Goal: Task Accomplishment & Management: Manage account settings

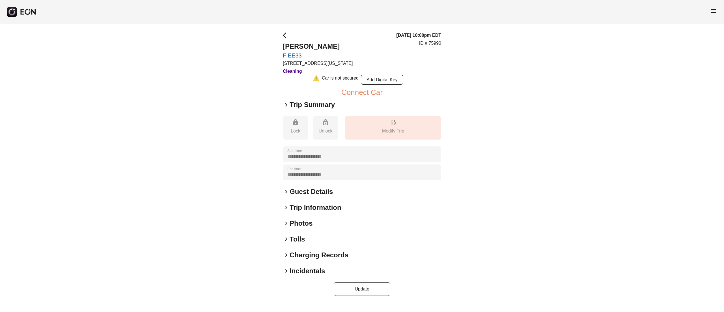
click at [303, 224] on h2 "Photos" at bounding box center [301, 223] width 23 height 9
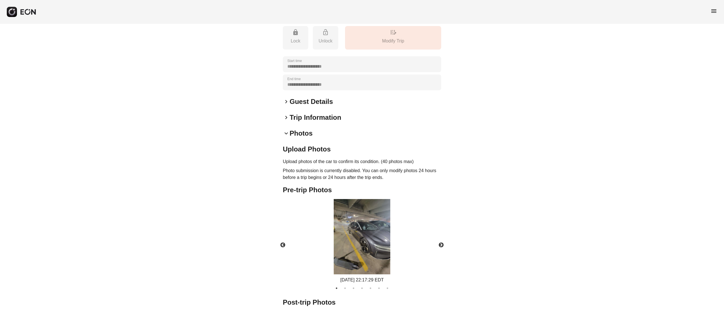
scroll to position [165, 0]
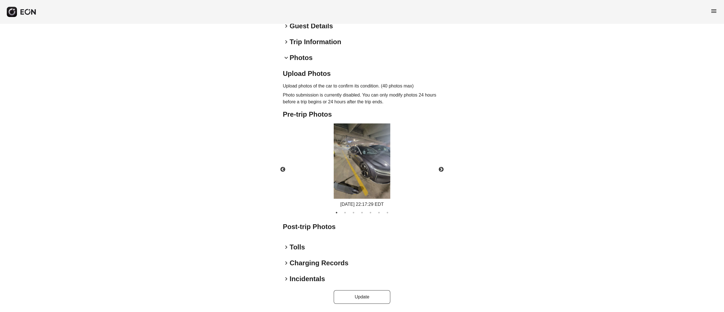
click at [371, 167] on img at bounding box center [362, 161] width 57 height 76
click at [441, 165] on button "Next" at bounding box center [441, 170] width 20 height 20
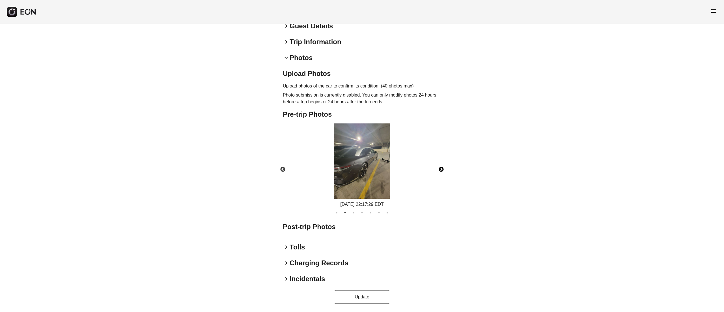
click at [370, 165] on img at bounding box center [362, 161] width 57 height 76
click at [436, 169] on button "Next" at bounding box center [441, 170] width 20 height 20
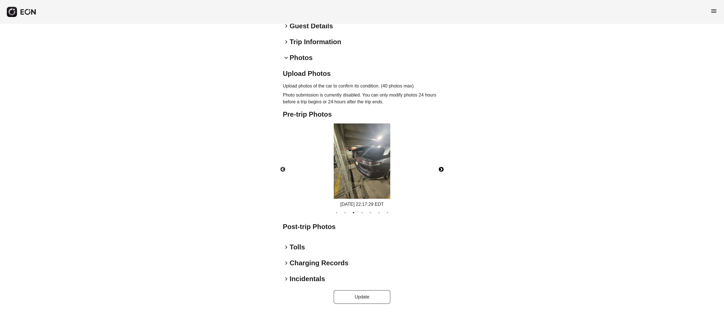
click at [366, 161] on img at bounding box center [362, 161] width 57 height 76
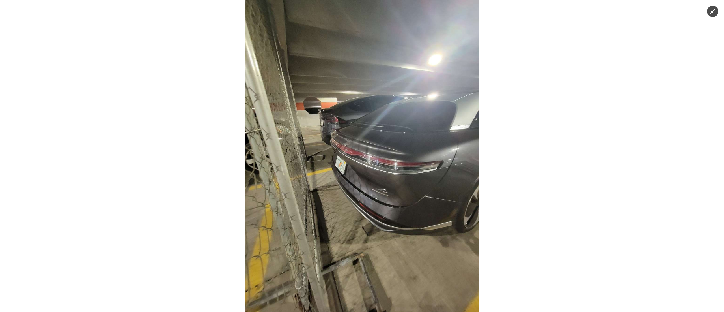
click at [392, 147] on img at bounding box center [362, 156] width 234 height 312
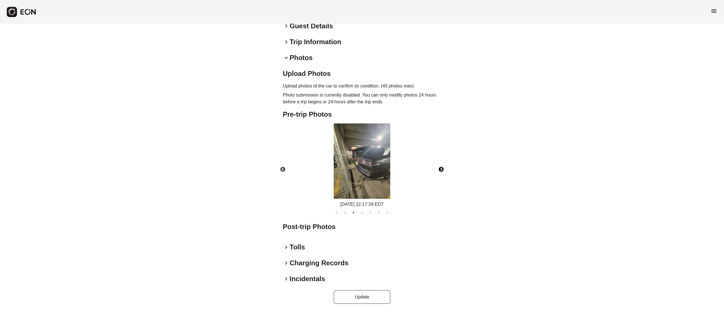
click at [437, 168] on button "Next" at bounding box center [441, 170] width 20 height 20
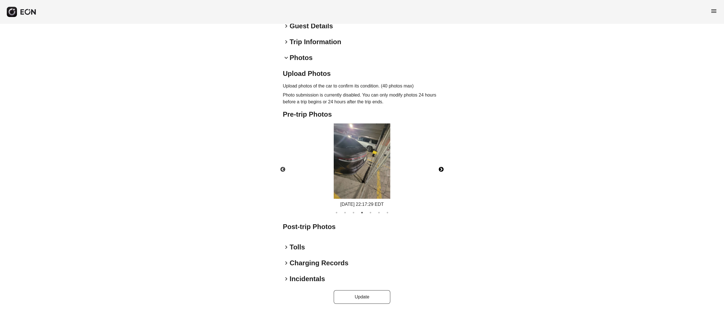
click at [368, 170] on img at bounding box center [362, 161] width 57 height 76
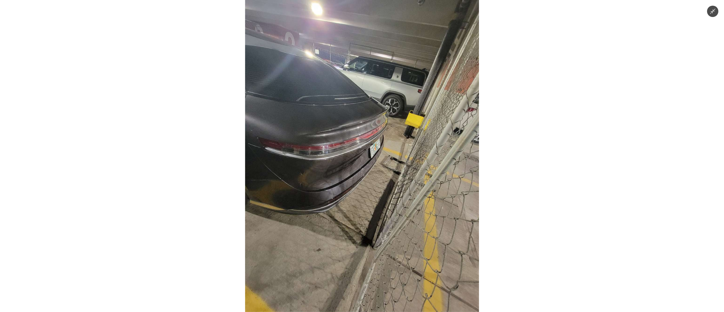
click at [373, 150] on img at bounding box center [362, 156] width 234 height 312
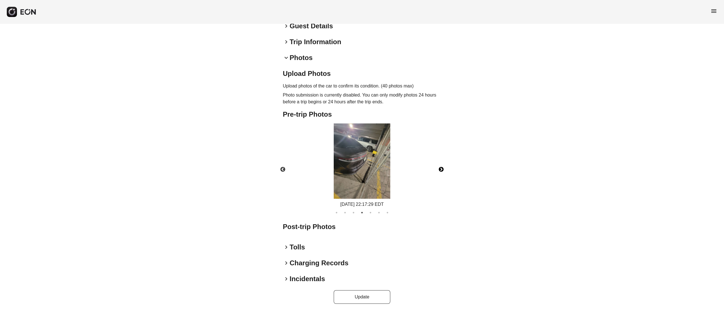
click at [444, 167] on button "Next" at bounding box center [441, 170] width 20 height 20
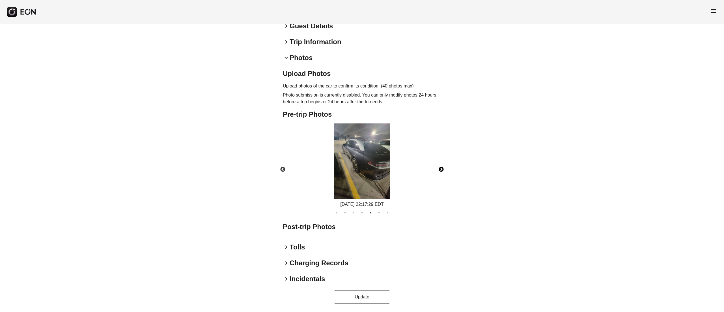
click at [376, 166] on img at bounding box center [362, 161] width 57 height 76
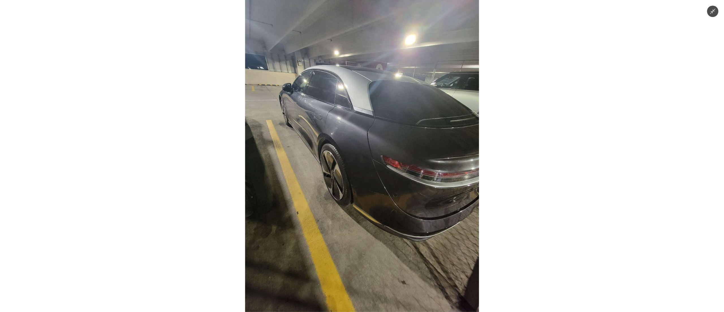
click at [376, 166] on img at bounding box center [362, 156] width 234 height 312
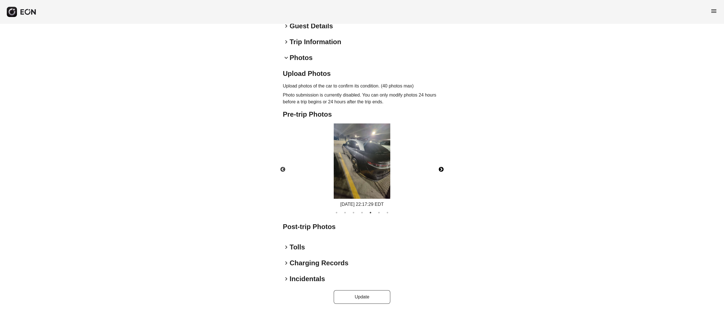
click at [447, 165] on button "Next" at bounding box center [441, 170] width 20 height 20
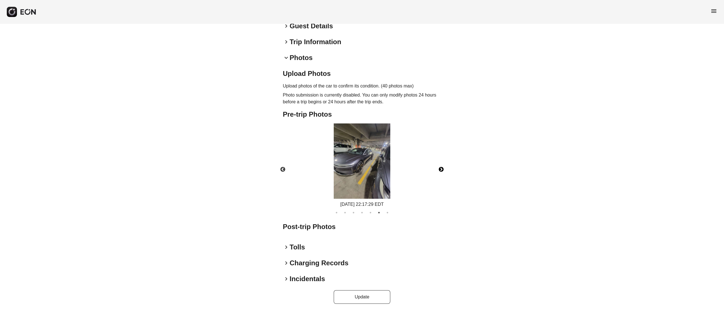
click at [371, 166] on img at bounding box center [362, 161] width 57 height 76
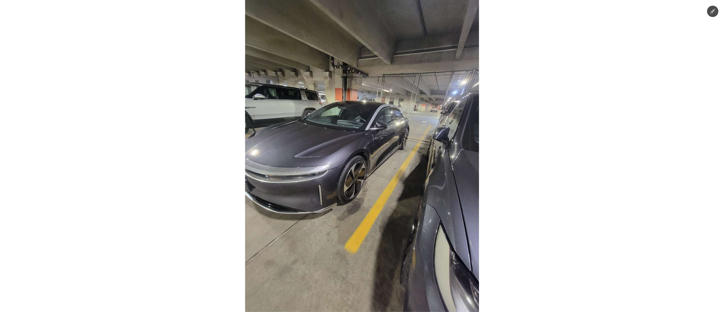
click at [365, 166] on img at bounding box center [362, 156] width 234 height 312
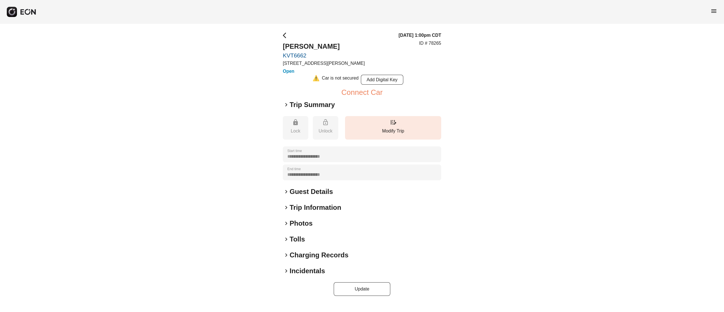
click at [31, 10] on icon "button" at bounding box center [28, 12] width 17 height 6
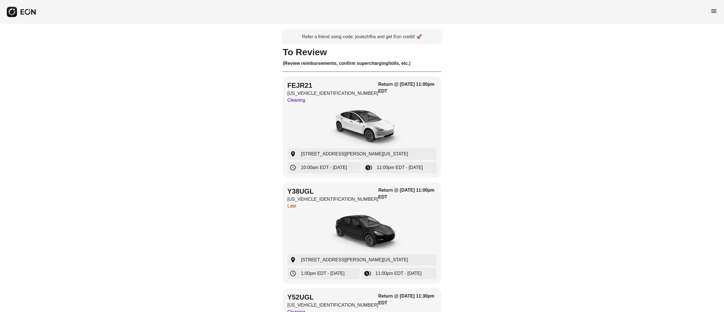
click at [714, 10] on span "menu" at bounding box center [714, 11] width 7 height 7
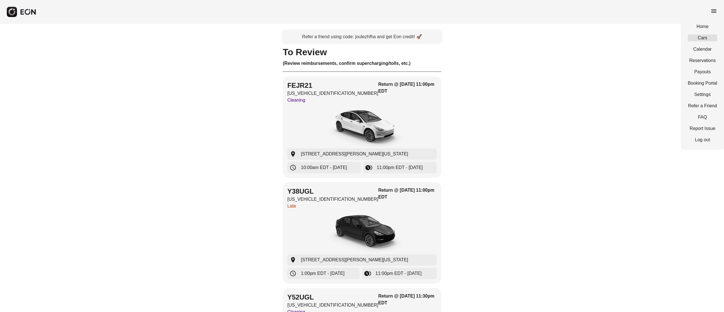
click at [701, 40] on link "Cars" at bounding box center [702, 38] width 29 height 7
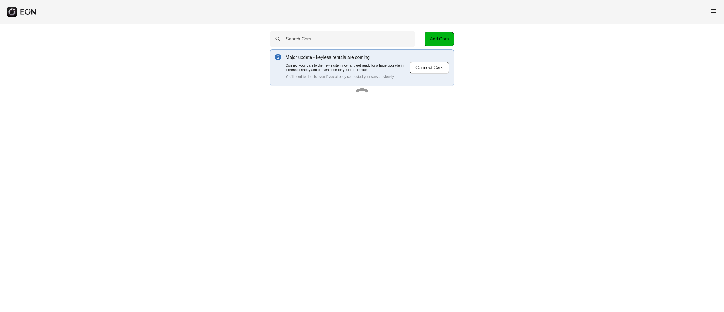
click at [713, 13] on span "menu" at bounding box center [714, 11] width 7 height 7
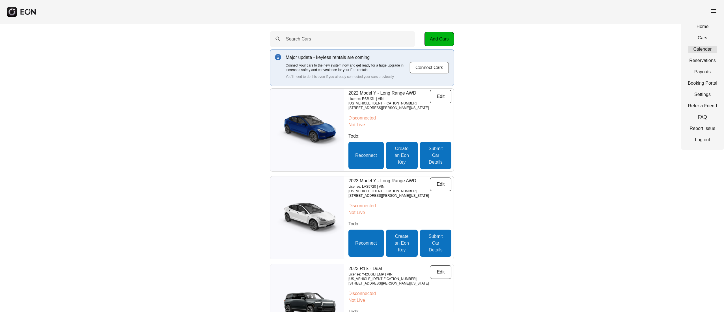
click at [702, 51] on link "Calendar" at bounding box center [702, 49] width 29 height 7
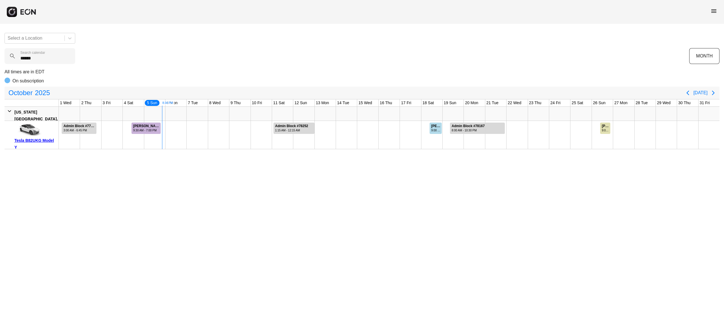
click at [33, 16] on button "button" at bounding box center [22, 12] width 30 height 10
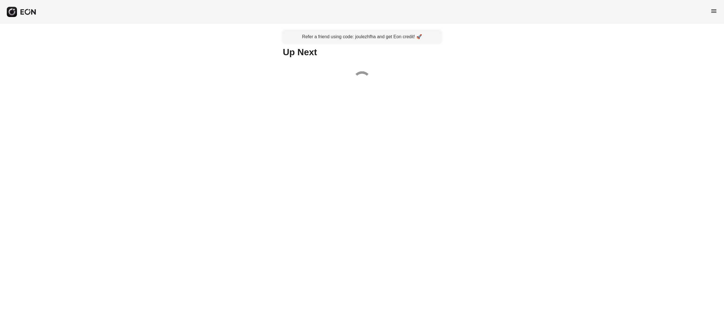
click at [717, 9] on div "menu" at bounding box center [362, 12] width 724 height 24
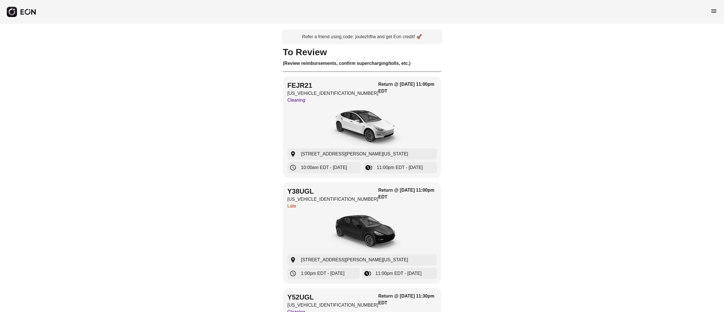
click at [717, 10] on span "menu" at bounding box center [714, 11] width 7 height 7
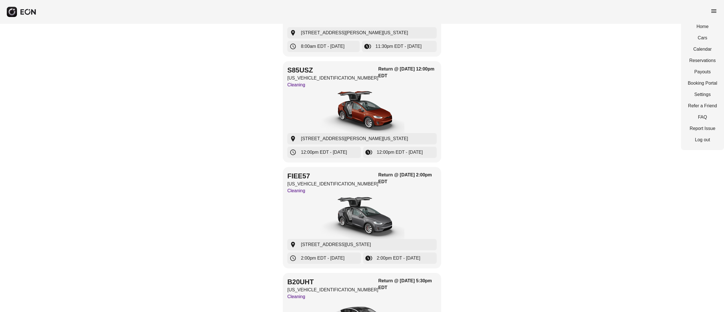
scroll to position [453, 0]
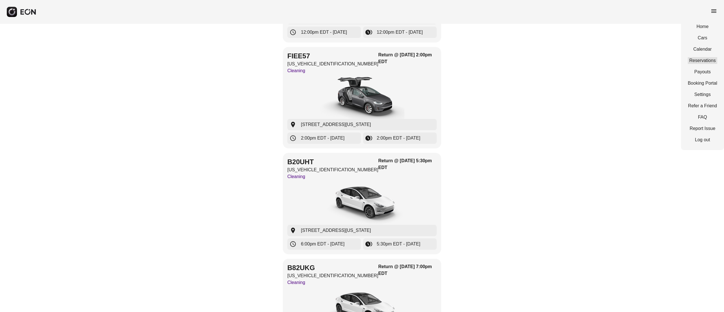
click at [712, 58] on link "Reservations" at bounding box center [702, 60] width 29 height 7
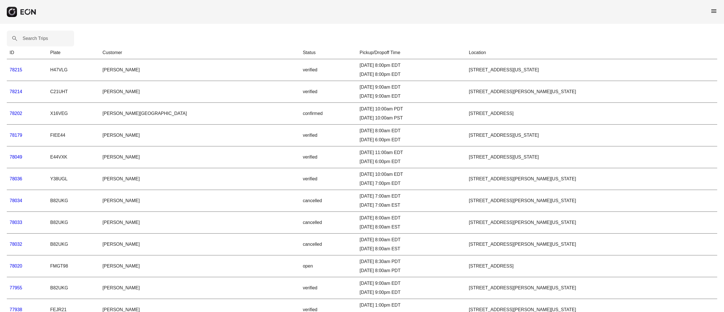
click at [713, 9] on span "menu" at bounding box center [714, 11] width 7 height 7
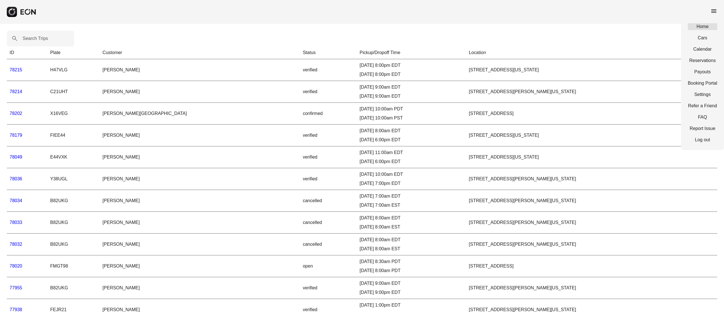
click at [702, 27] on link "Home" at bounding box center [702, 26] width 29 height 7
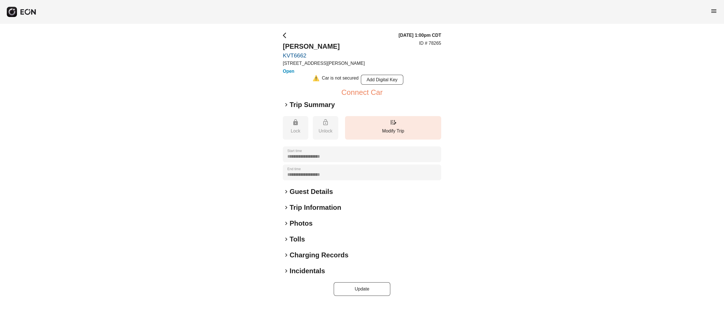
click at [433, 42] on p "ID # 78265" at bounding box center [430, 43] width 22 height 7
copy p "78265"
click at [320, 45] on h2 "Rey Montelongo" at bounding box center [324, 46] width 82 height 9
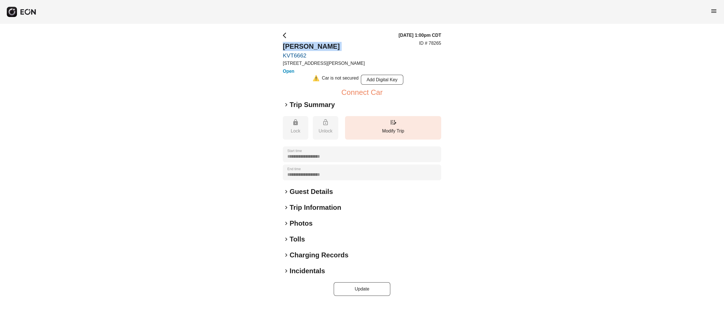
click at [320, 45] on h2 "Rey Montelongo" at bounding box center [324, 46] width 82 height 9
copy h2 "Rey Montelongo"
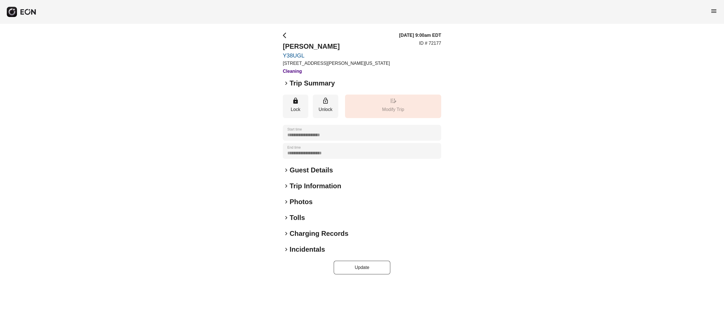
click at [302, 202] on h2 "Photos" at bounding box center [301, 201] width 23 height 9
